Goal: Transaction & Acquisition: Purchase product/service

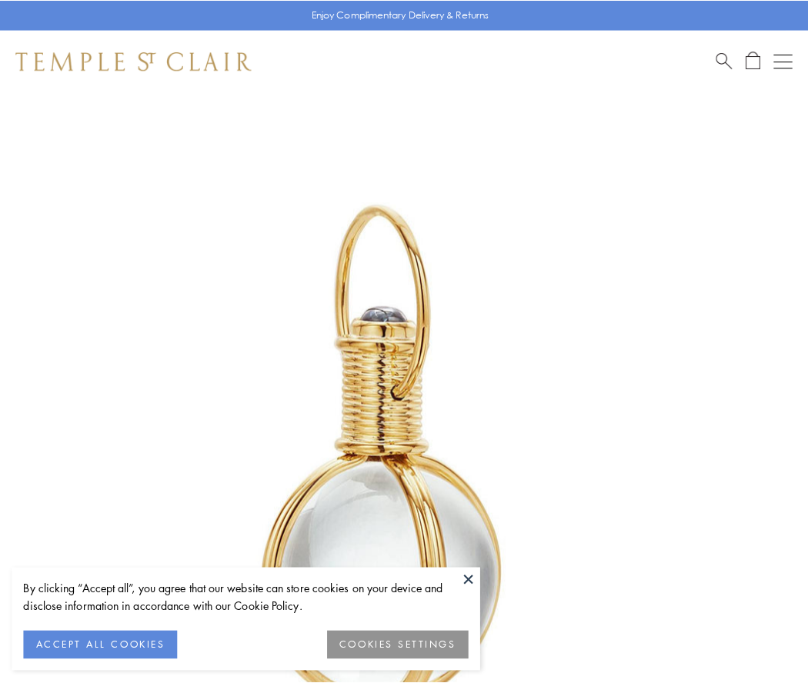
scroll to position [402, 0]
